Goal: Information Seeking & Learning: Learn about a topic

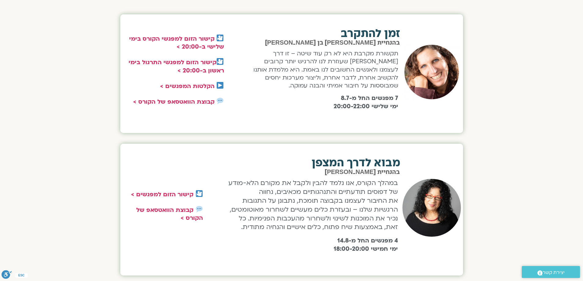
scroll to position [233, 0]
click at [167, 212] on link "קבוצת הוואטסאפ של הקורס >" at bounding box center [169, 215] width 67 height 16
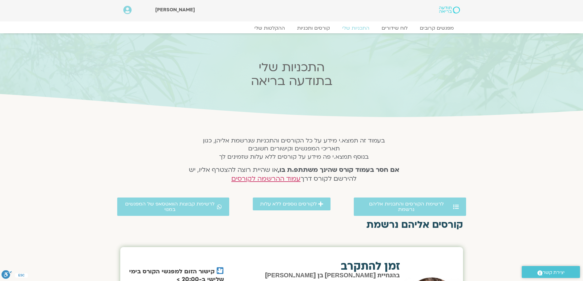
scroll to position [0, 0]
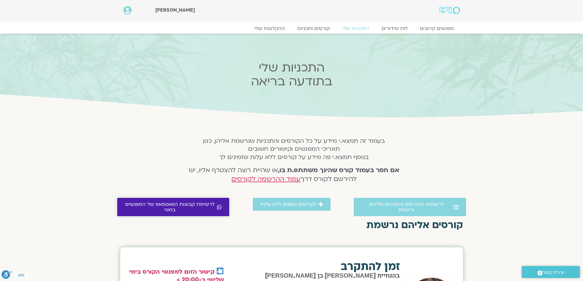
click at [192, 208] on span "לרשימת קבוצות הוואטסאפ של המפגשים במנוי" at bounding box center [170, 207] width 91 height 11
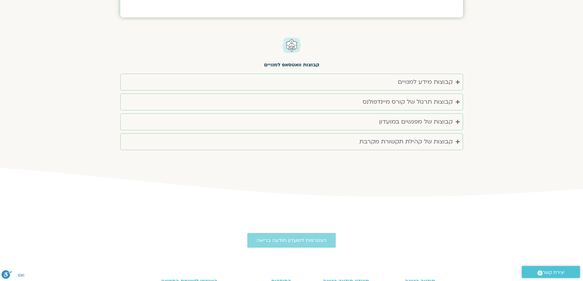
scroll to position [1205, 0]
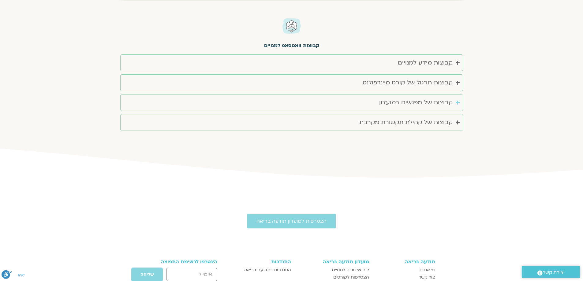
click at [458, 103] on icon "Accordion. Open links with Enter or Space, close with Escape, and navigate with…" at bounding box center [458, 102] width 4 height 5
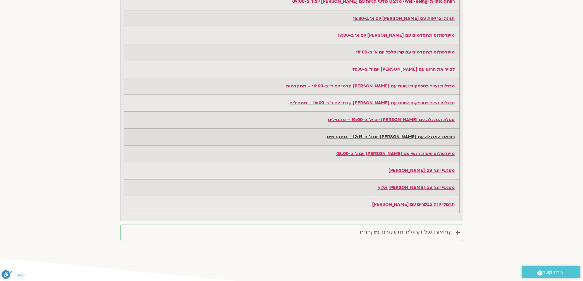
scroll to position [1480, 0]
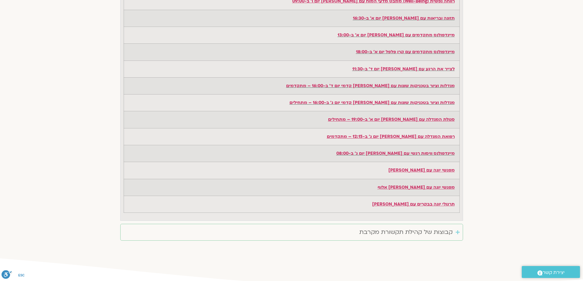
click at [458, 232] on icon "Accordion. Open links with Enter or Space, close with Escape, and navigate with…" at bounding box center [458, 232] width 4 height 5
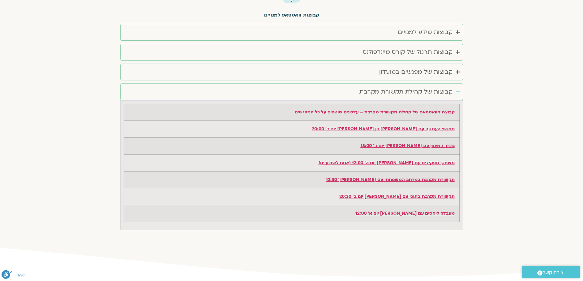
scroll to position [1226, 0]
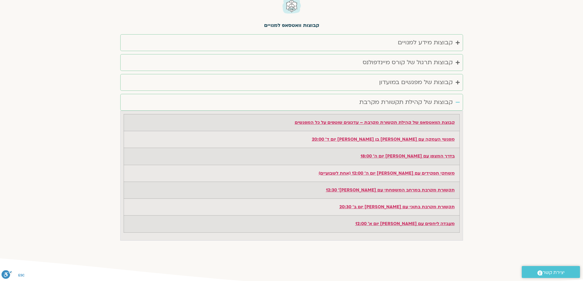
click at [455, 102] on summary "קבוצות של קהילת תקשורת מקרבת" at bounding box center [291, 102] width 343 height 17
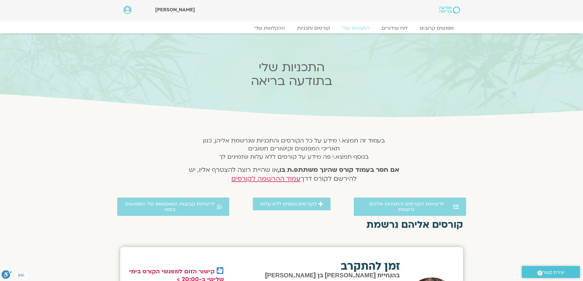
scroll to position [0, 0]
click at [272, 28] on link "ההקלטות שלי" at bounding box center [269, 28] width 51 height 7
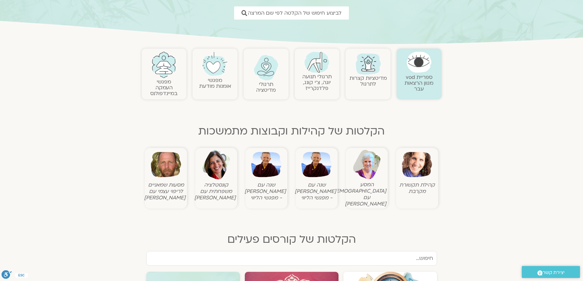
scroll to position [92, 0]
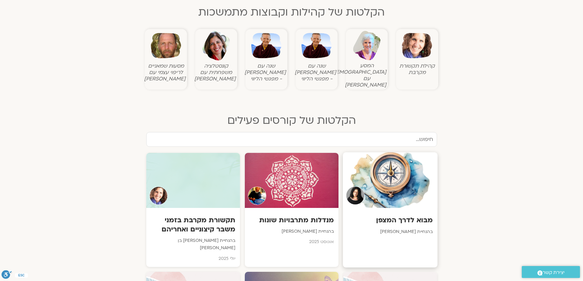
click at [403, 219] on div "מבוא לדרך המצפן בהנחיית ארנינה קשתן" at bounding box center [390, 226] width 95 height 36
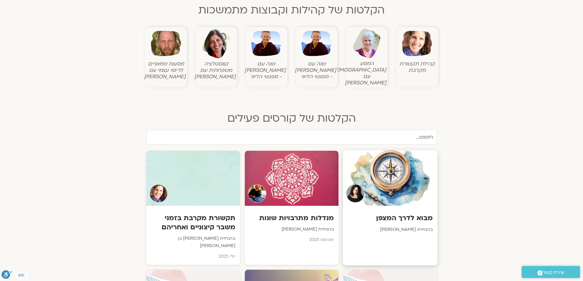
scroll to position [213, 0]
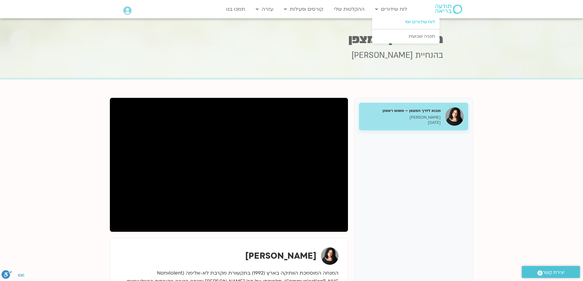
click at [411, 21] on link "לוח שידורים יומי" at bounding box center [405, 22] width 67 height 14
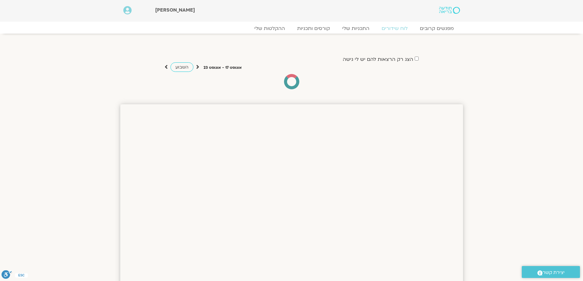
click at [176, 66] on span "השבוע" at bounding box center [181, 67] width 13 height 6
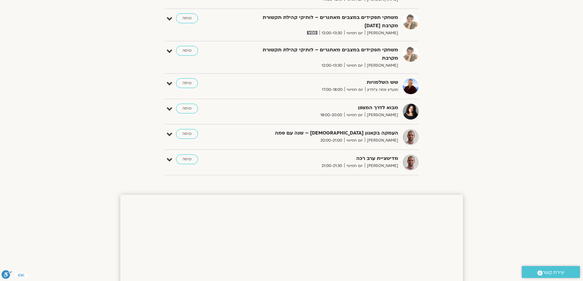
scroll to position [263, 0]
click at [189, 108] on link "כניסה" at bounding box center [187, 109] width 22 height 10
